Goal: Task Accomplishment & Management: Complete application form

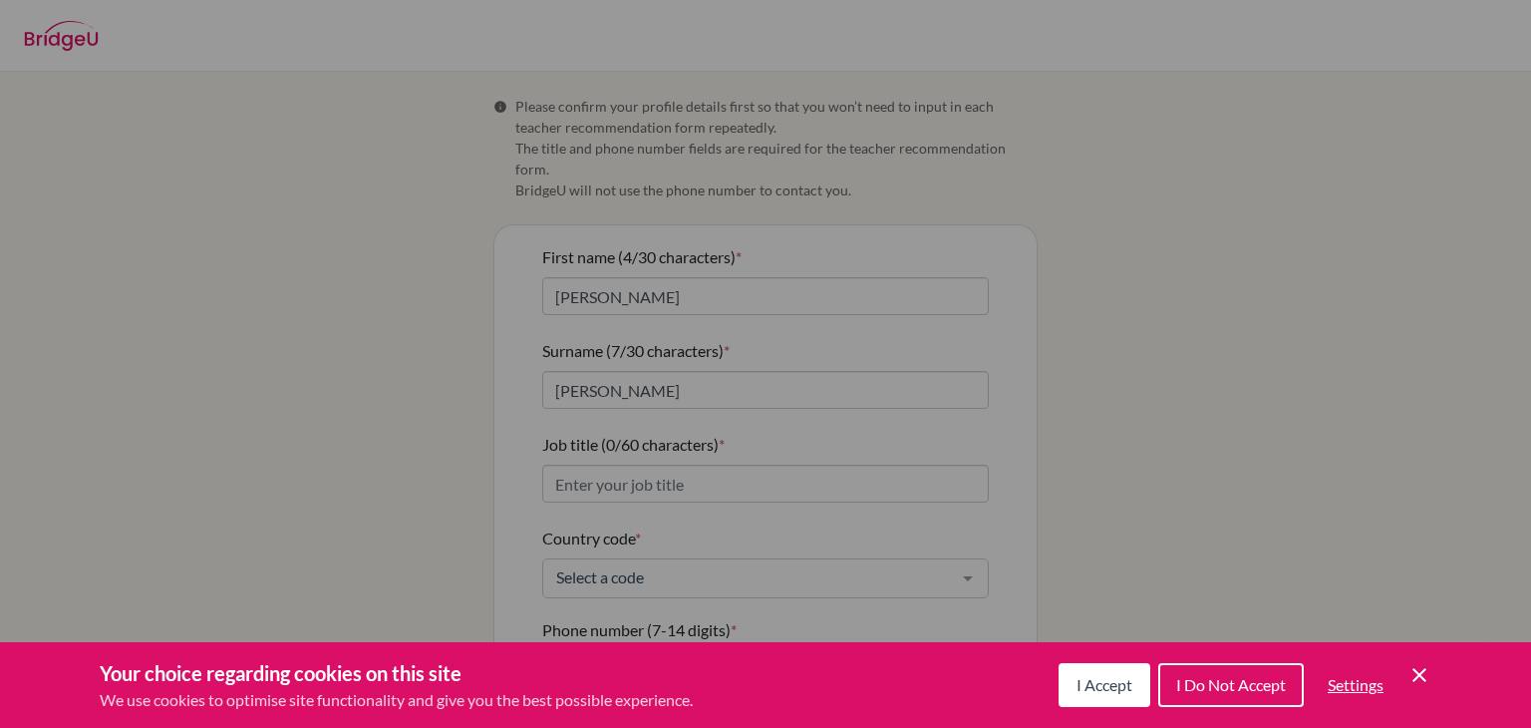
click at [1100, 690] on span "I Accept" at bounding box center [1104, 684] width 56 height 19
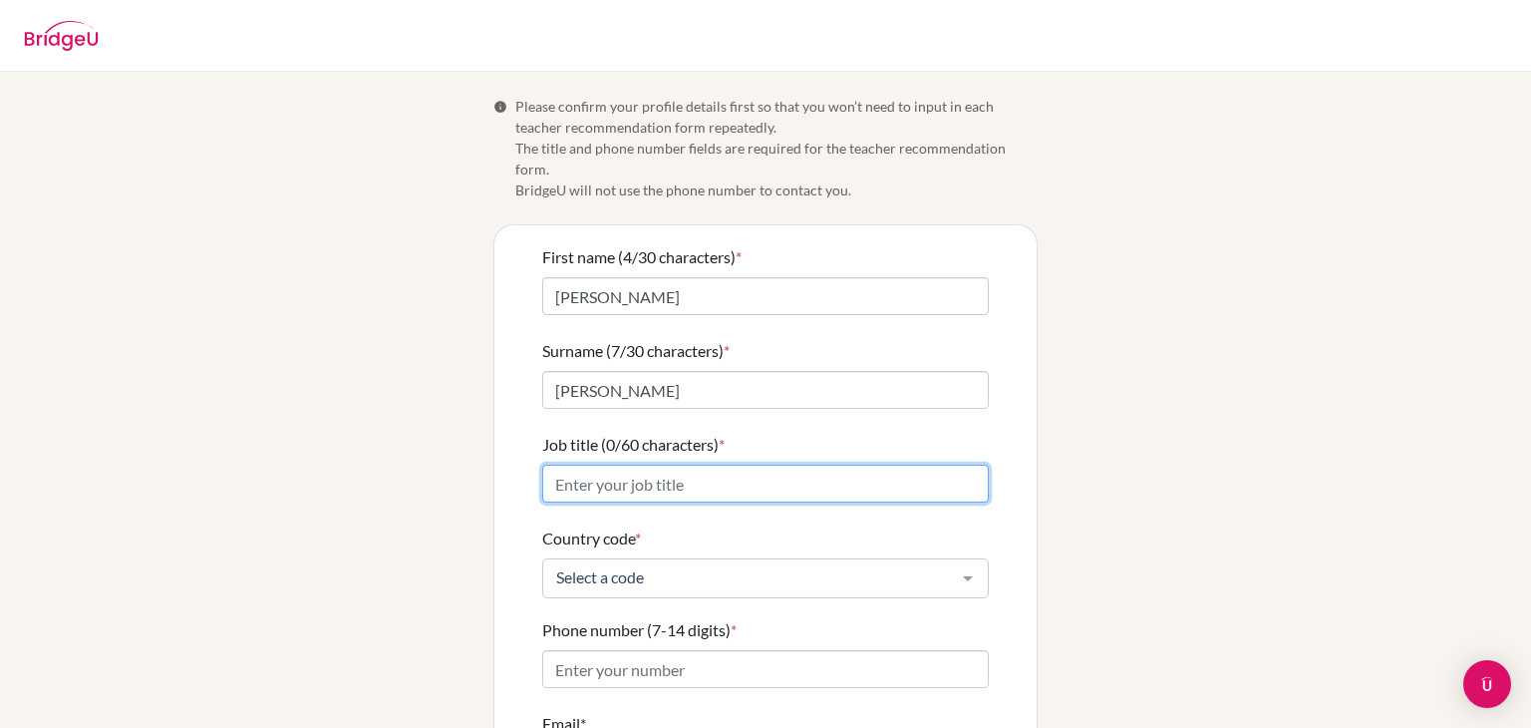
click at [733, 464] on input "Job title (0/60 characters) *" at bounding box center [765, 483] width 447 height 38
type input "Mathematics teacher"
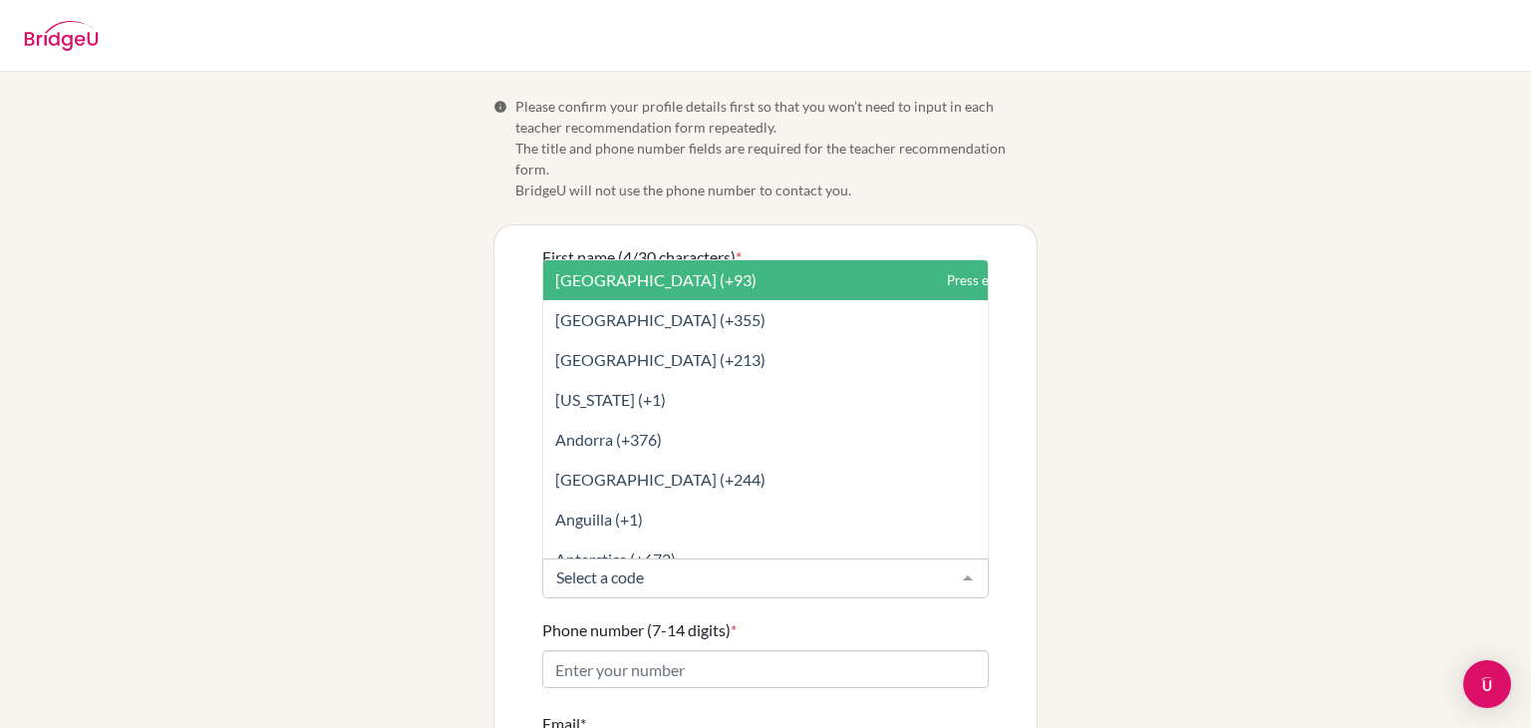
click at [670, 571] on div at bounding box center [765, 578] width 447 height 40
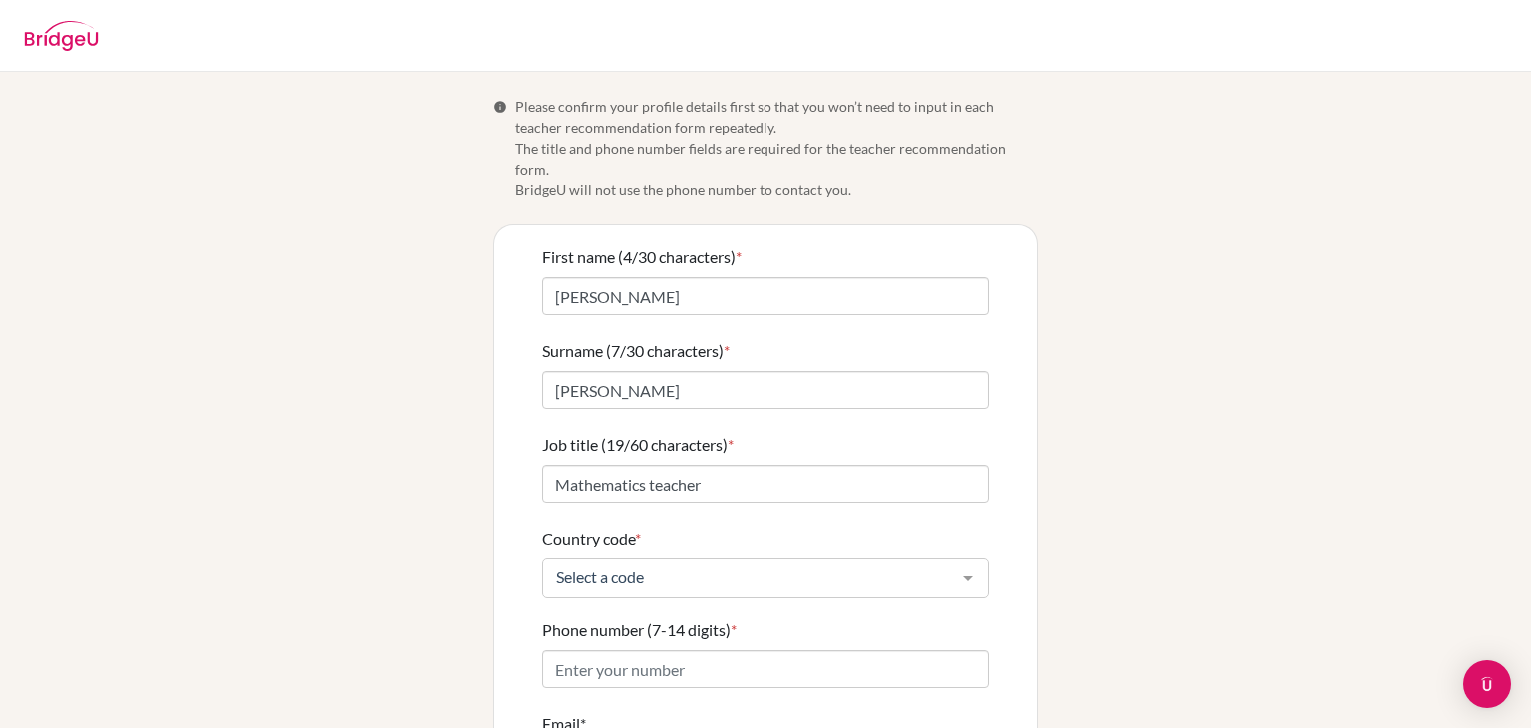
click at [470, 396] on div "Info Please confirm your profile details first so that you won’t need to input …" at bounding box center [765, 492] width 1136 height 792
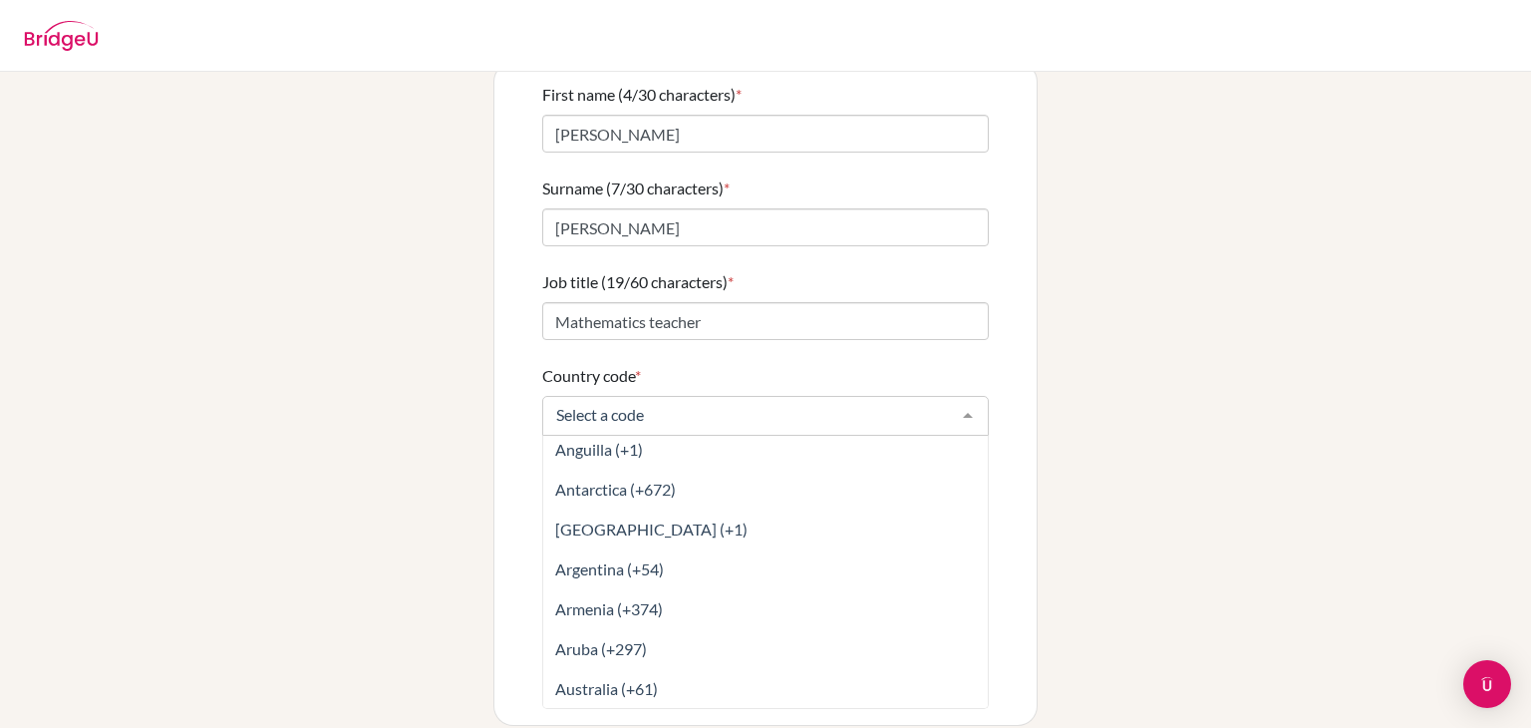
scroll to position [246, 0]
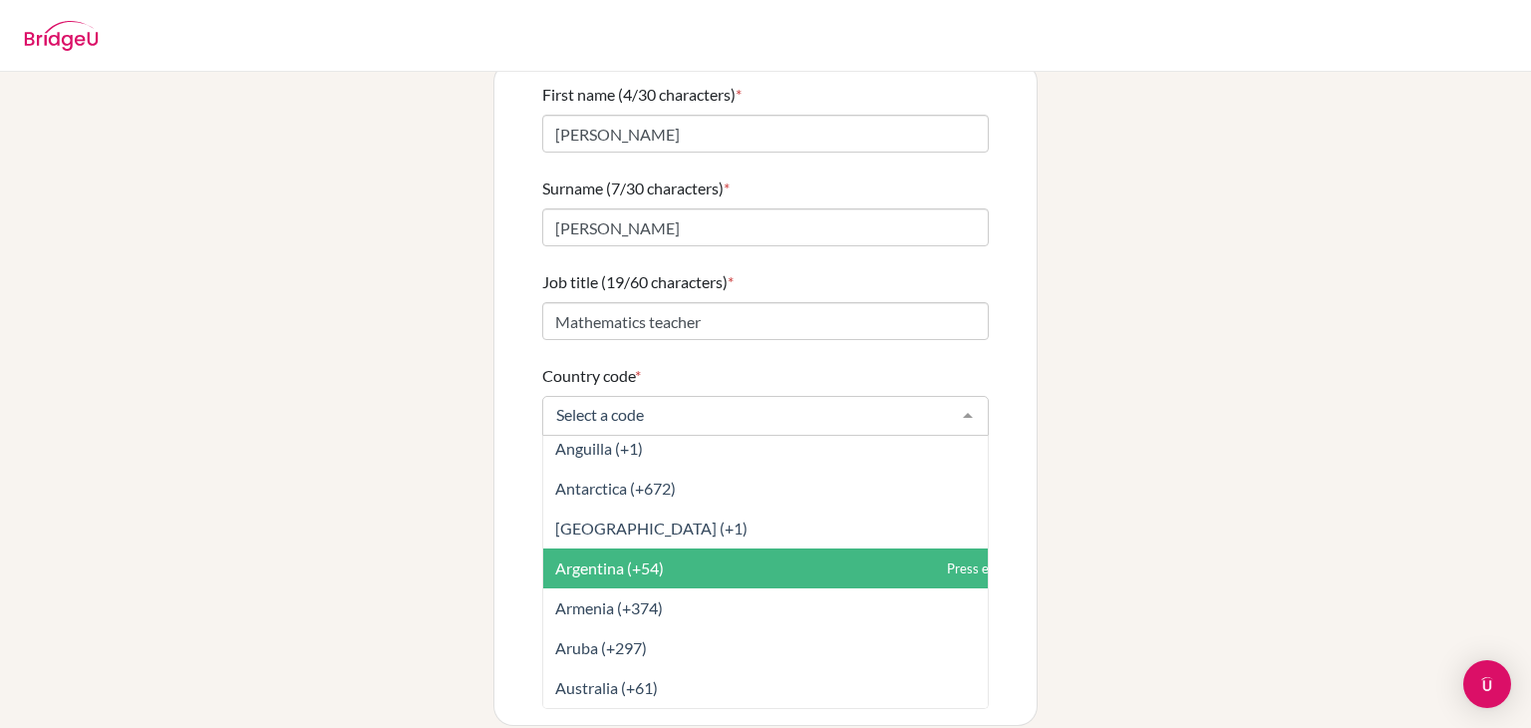
type input "t"
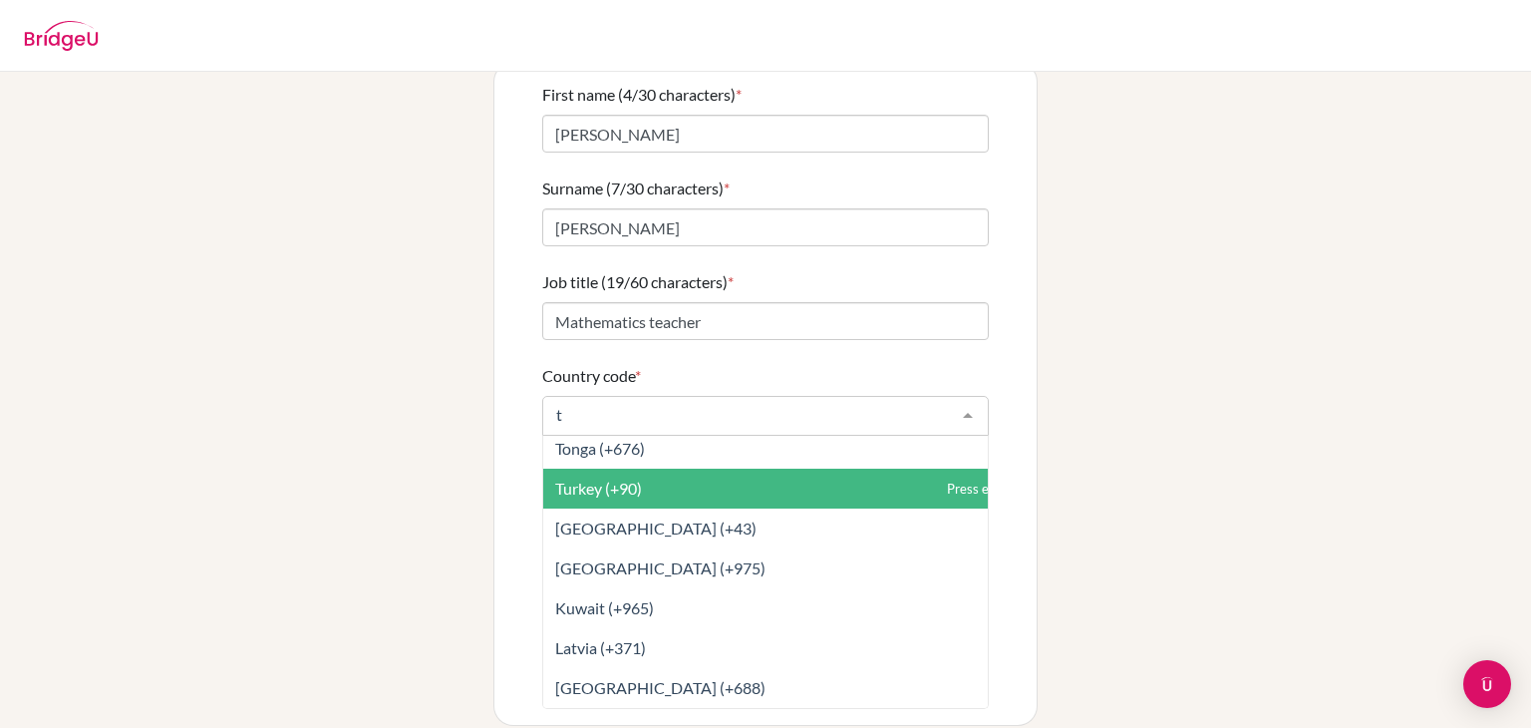
click at [693, 468] on span "Turkey (+90)" at bounding box center [809, 488] width 533 height 40
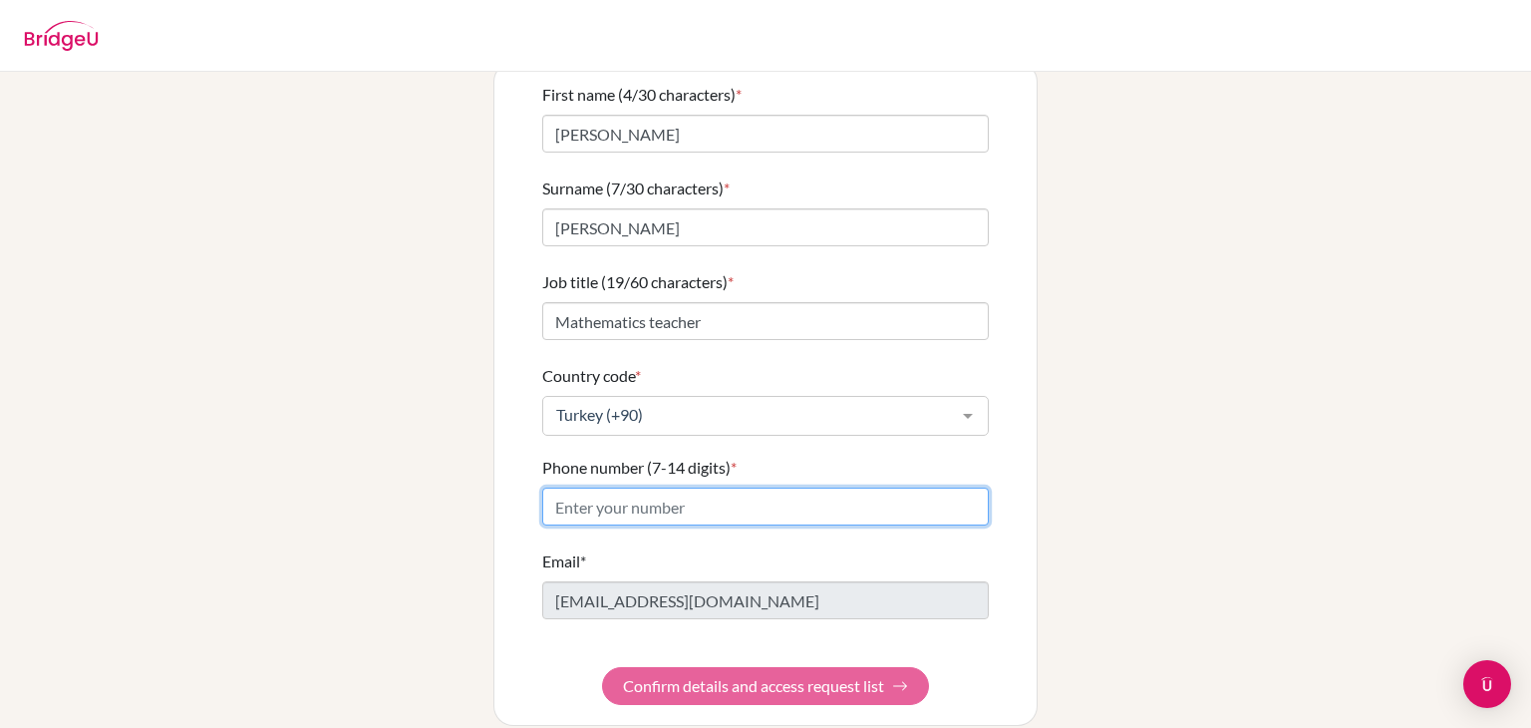
click at [689, 487] on input "Phone number (7-14 digits) *" at bounding box center [765, 506] width 447 height 38
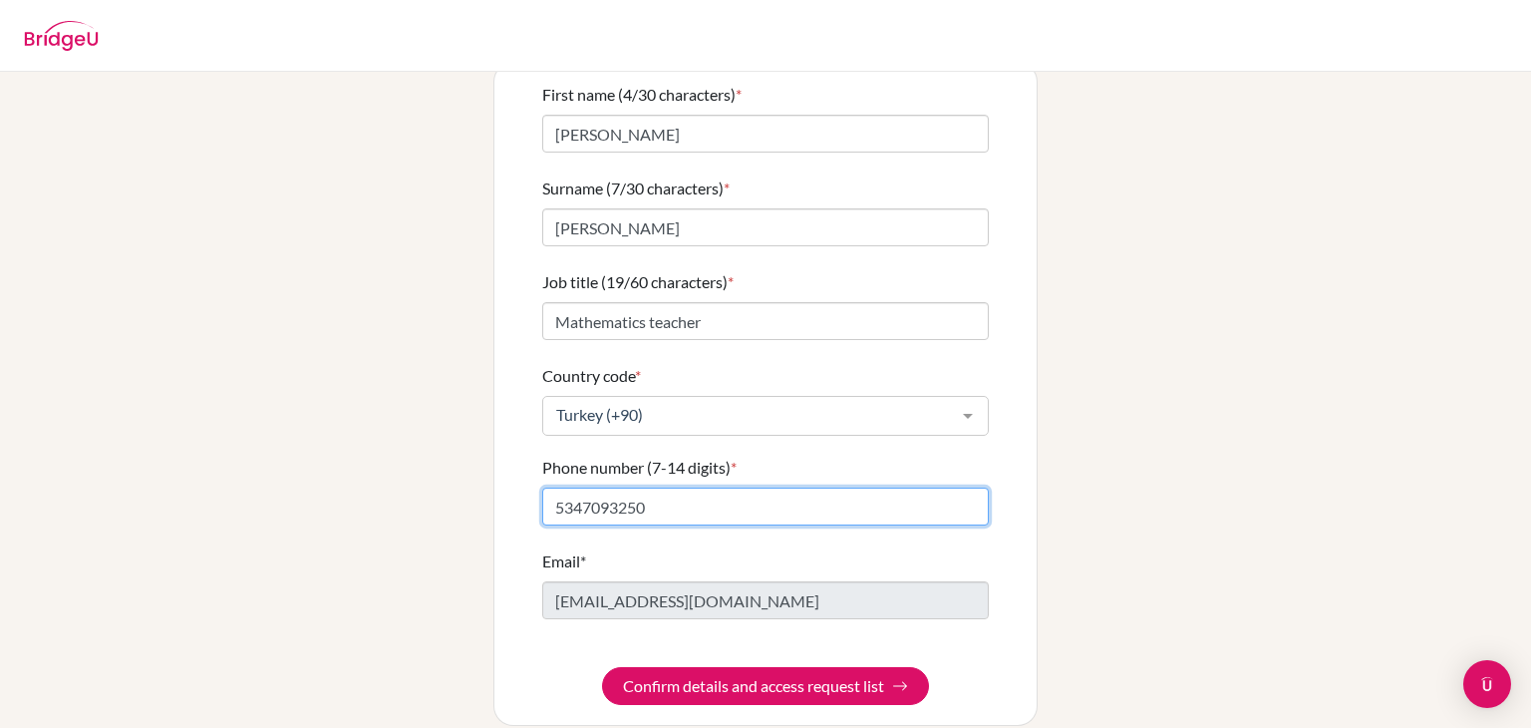
type input "5347093250"
click at [680, 520] on form "First name (4/30 characters) * [PERSON_NAME] (7/30 characters) * [PERSON_NAME] …" at bounding box center [765, 394] width 447 height 622
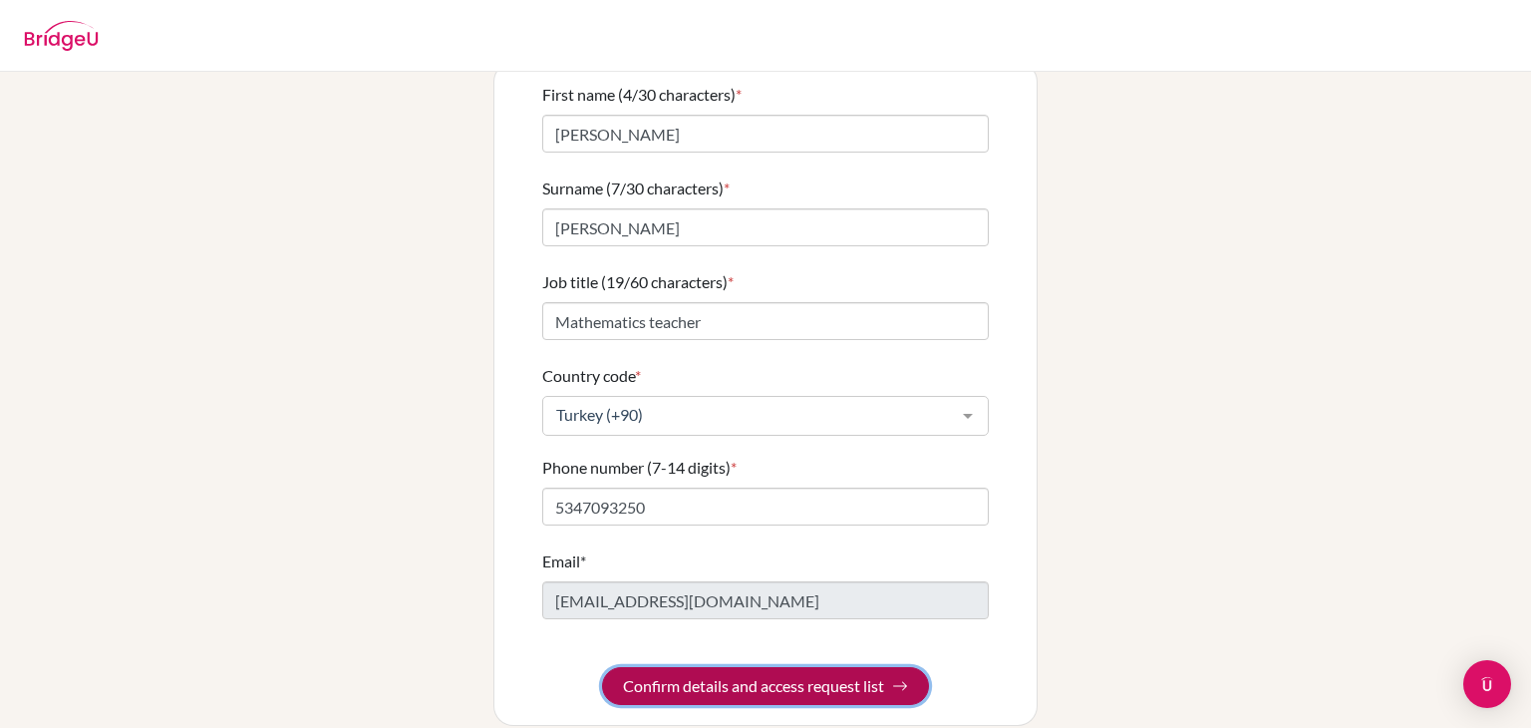
click at [776, 667] on button "Confirm details and access request list" at bounding box center [765, 686] width 327 height 38
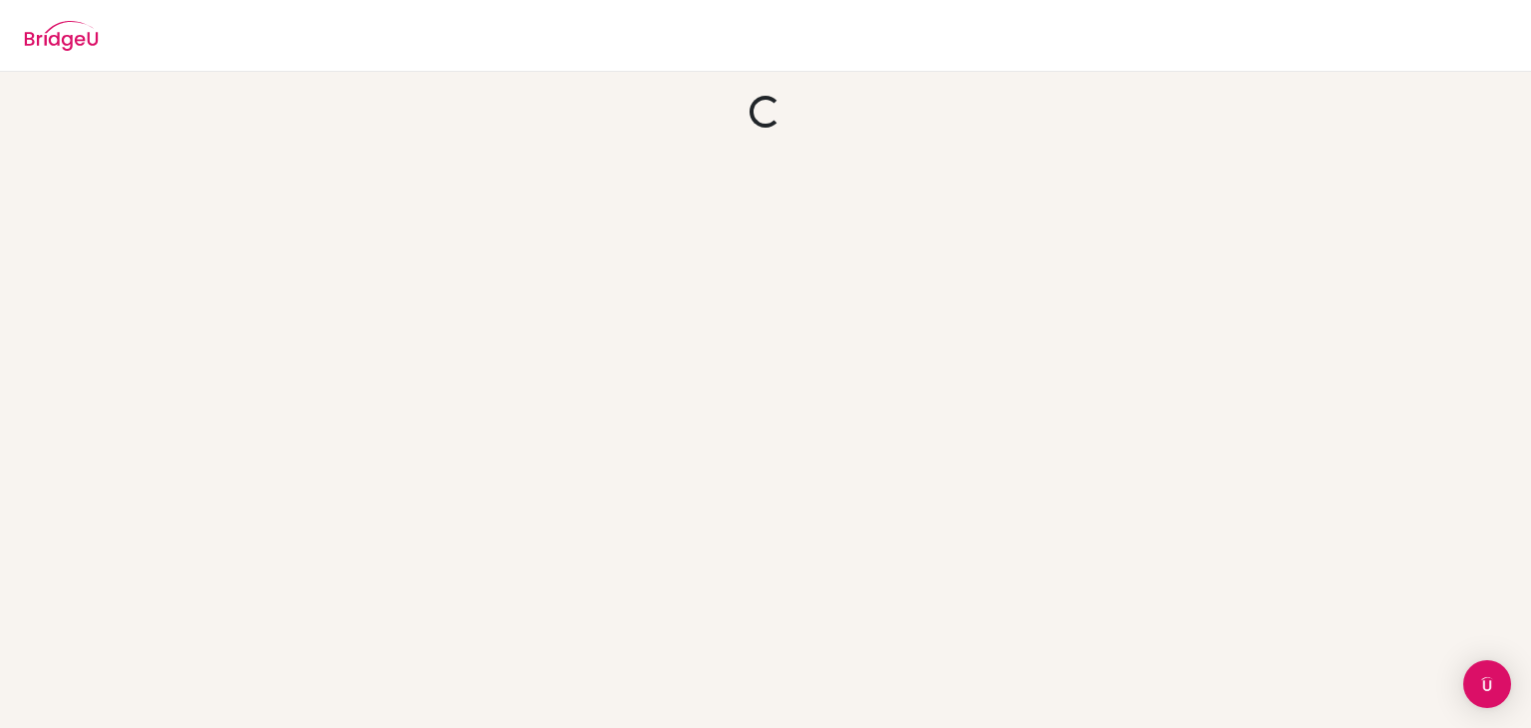
scroll to position [0, 0]
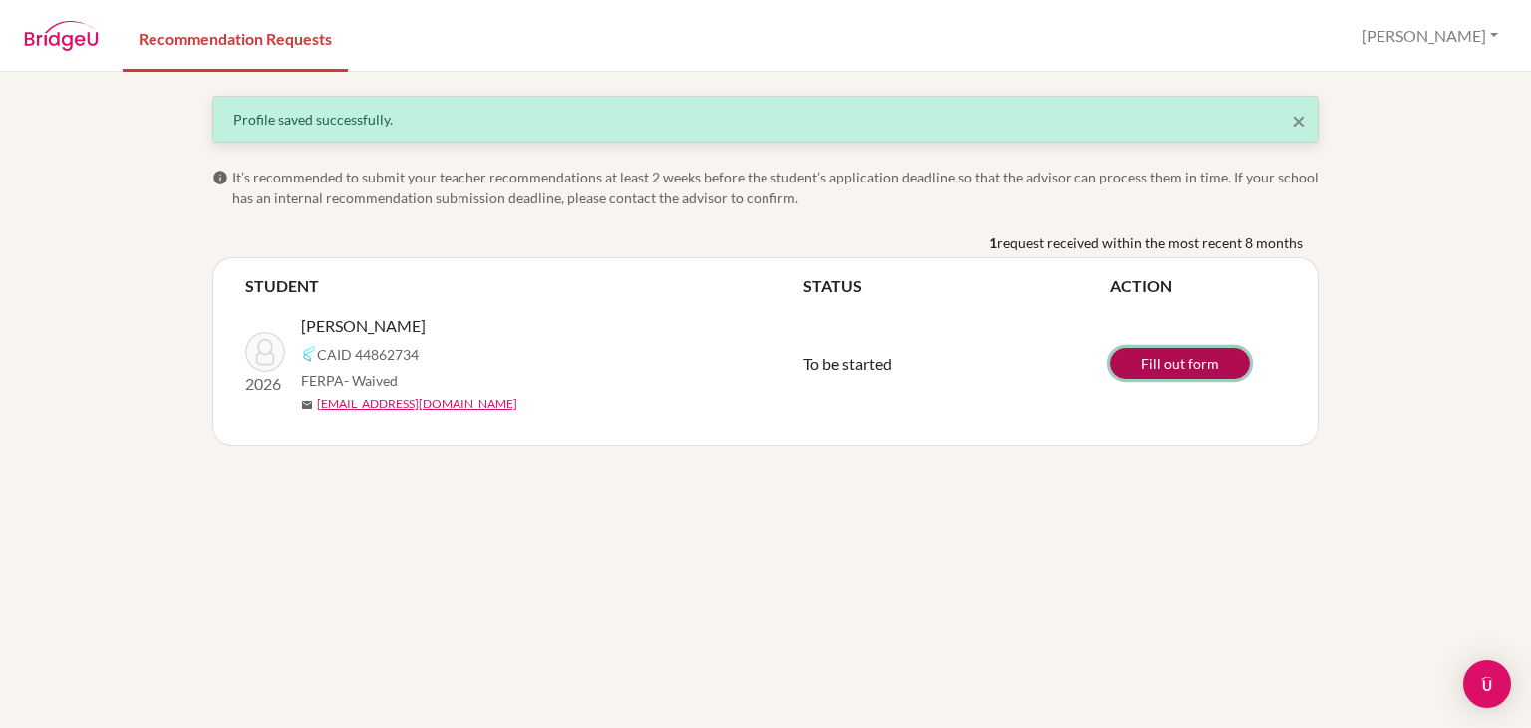
click at [1153, 364] on link "Fill out form" at bounding box center [1180, 363] width 140 height 31
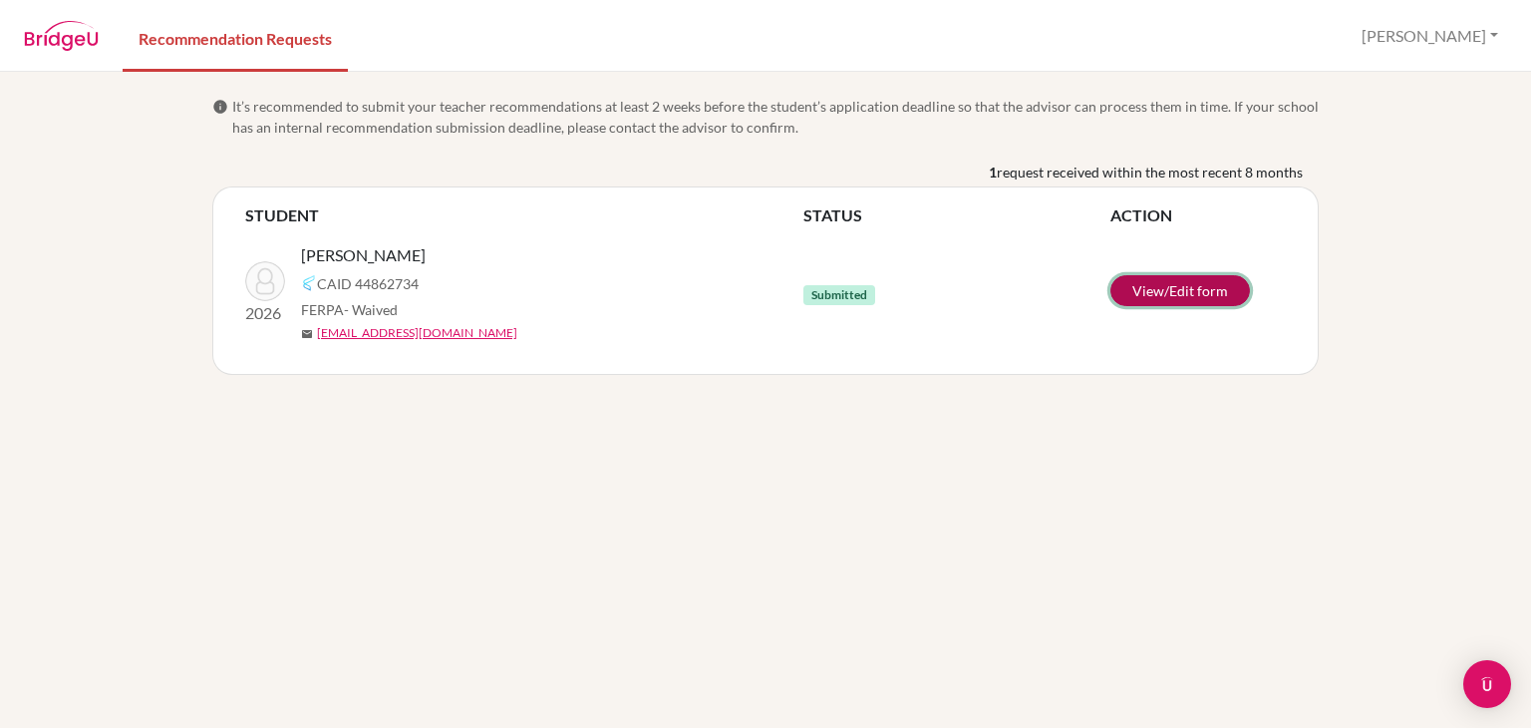
click at [1138, 276] on link "View/Edit form" at bounding box center [1180, 290] width 140 height 31
